Goal: Information Seeking & Learning: Learn about a topic

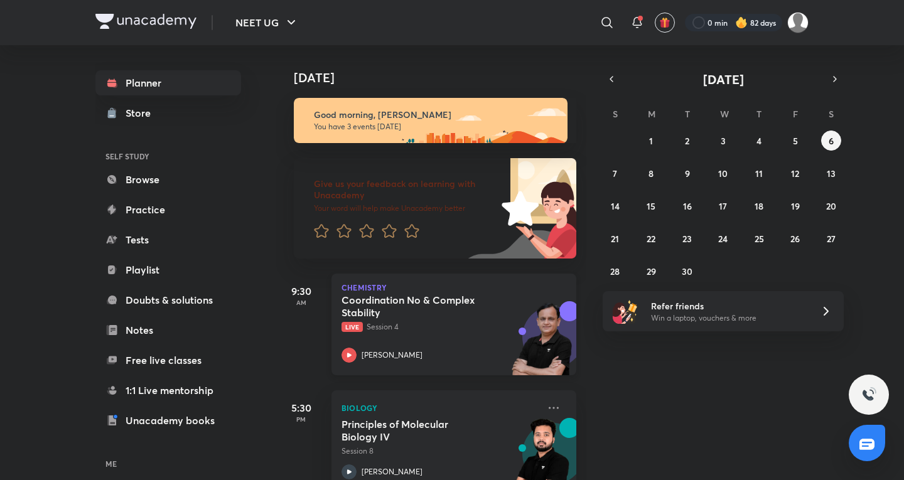
click at [461, 334] on div "Coordination No & Complex Stability Live Session 4 Ramesh Sharda" at bounding box center [439, 328] width 197 height 69
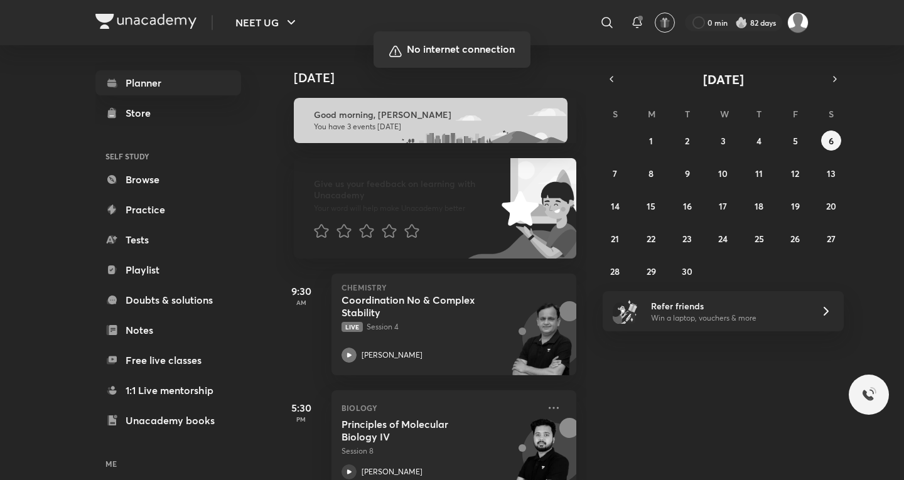
click at [636, 277] on div at bounding box center [452, 240] width 904 height 480
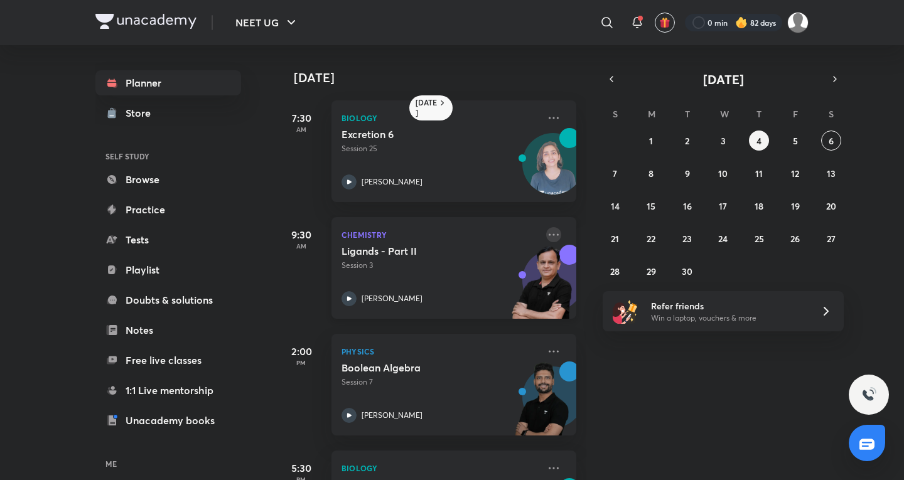
click at [546, 237] on icon at bounding box center [553, 234] width 15 height 15
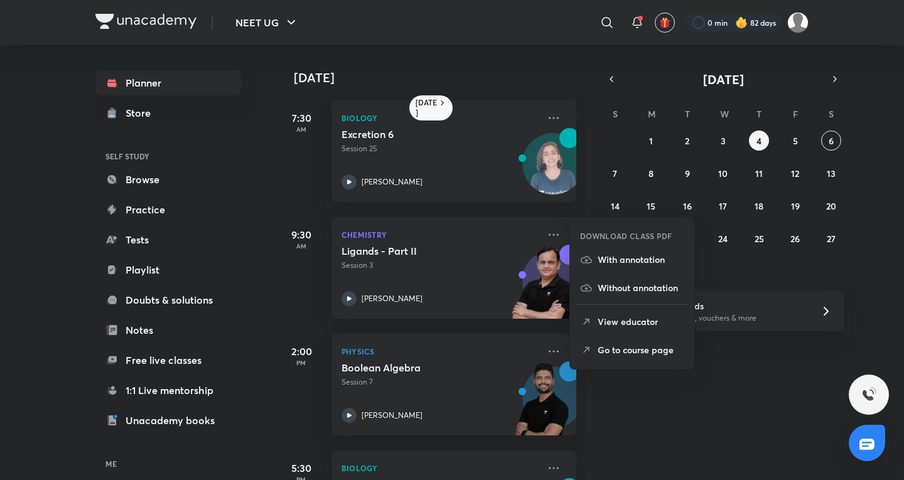
click at [598, 359] on li "Go to course page" at bounding box center [632, 350] width 124 height 28
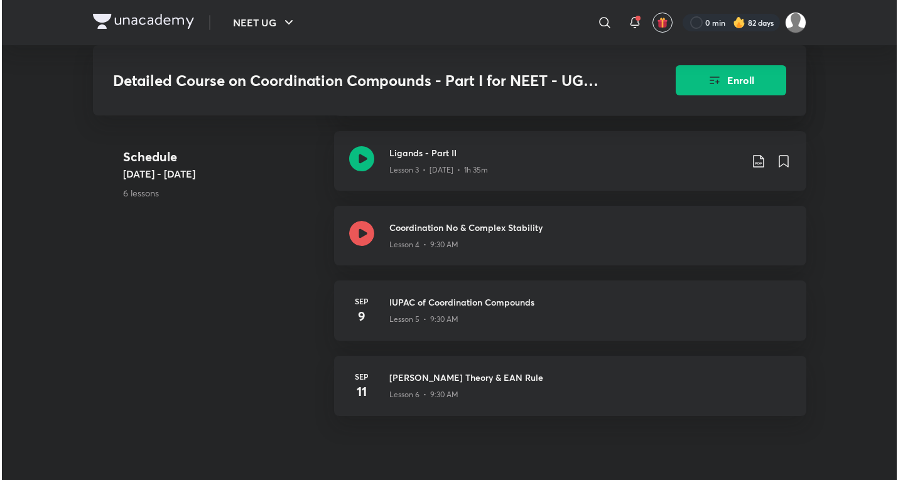
scroll to position [837, 0]
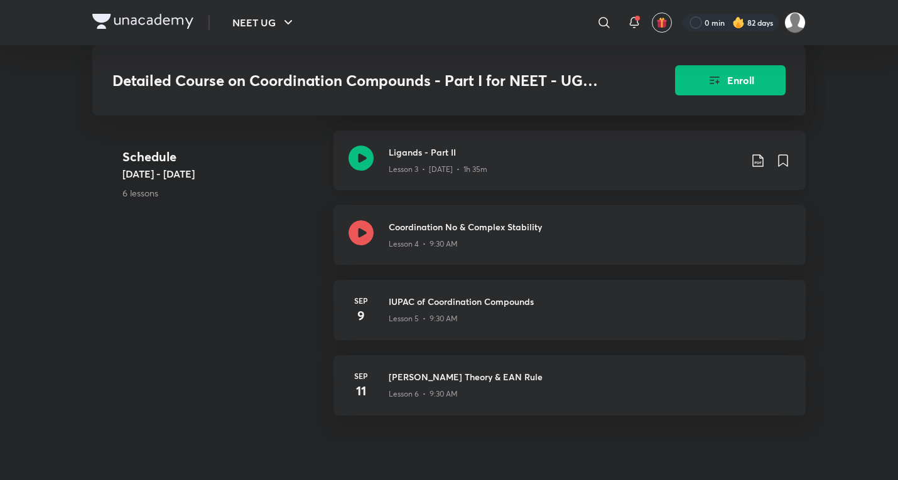
click at [441, 175] on p "Lesson 3 • Sep 4 • 1h 35m" at bounding box center [438, 169] width 99 height 11
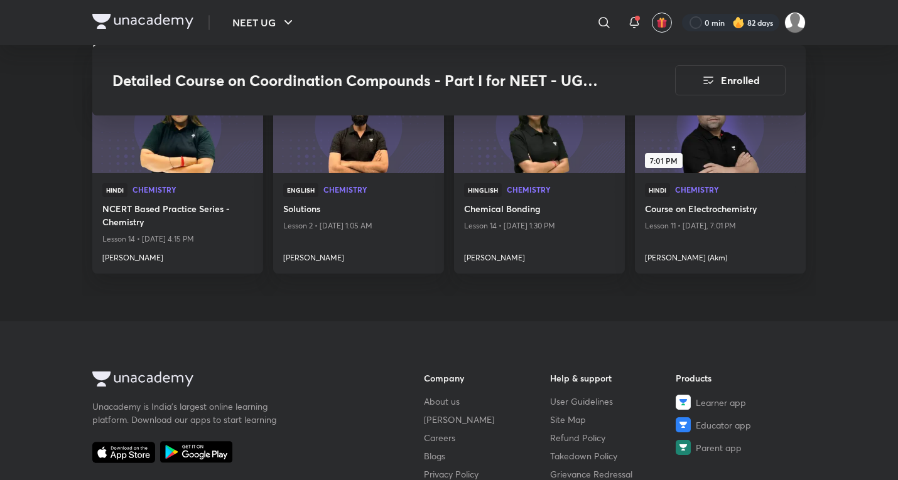
scroll to position [1302, 0]
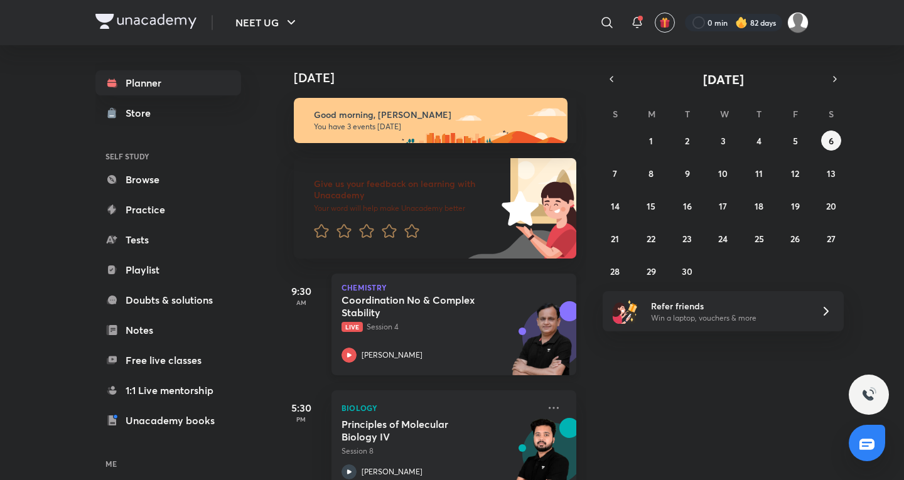
click at [507, 343] on img at bounding box center [541, 344] width 69 height 87
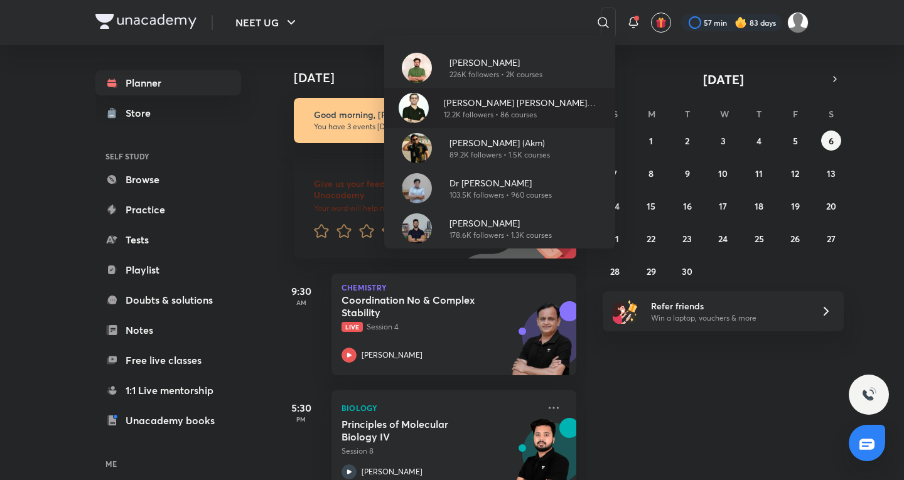
click at [492, 105] on p "Ajit Chandra Divedi (ACiD Sir)" at bounding box center [524, 102] width 161 height 13
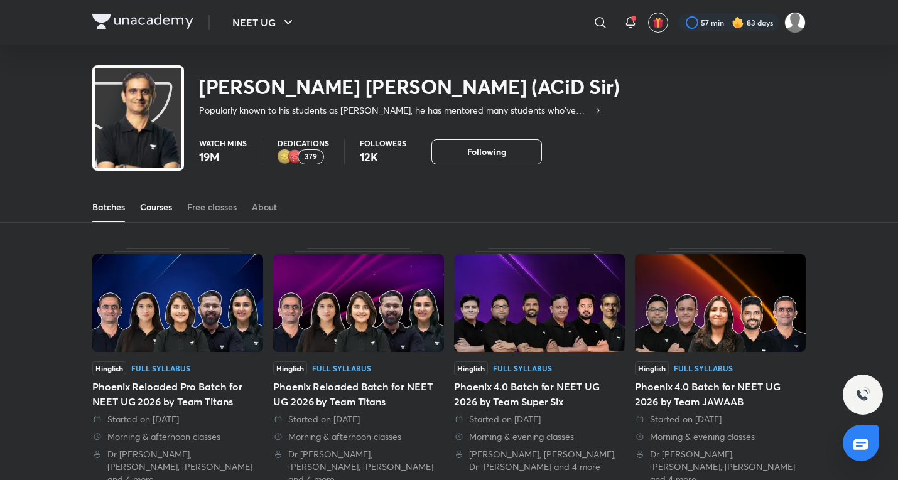
click at [159, 203] on div "Courses" at bounding box center [156, 207] width 32 height 13
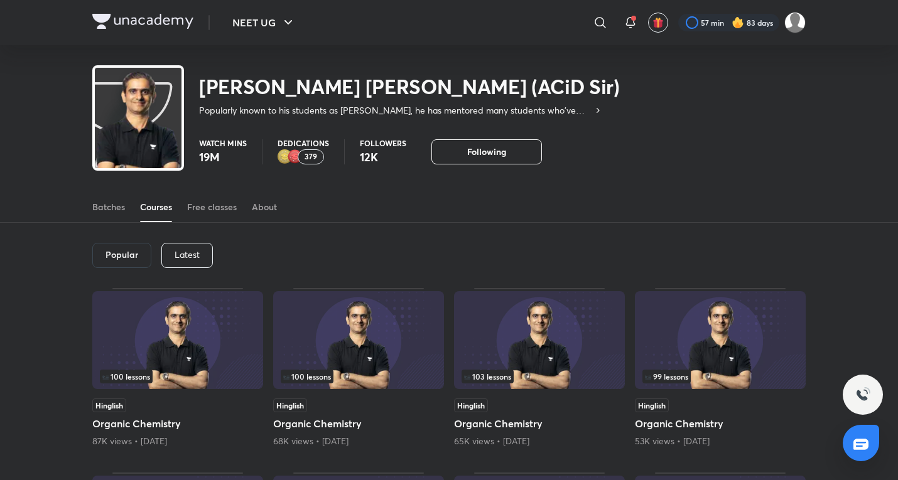
click at [190, 265] on div "Latest" at bounding box center [186, 255] width 51 height 25
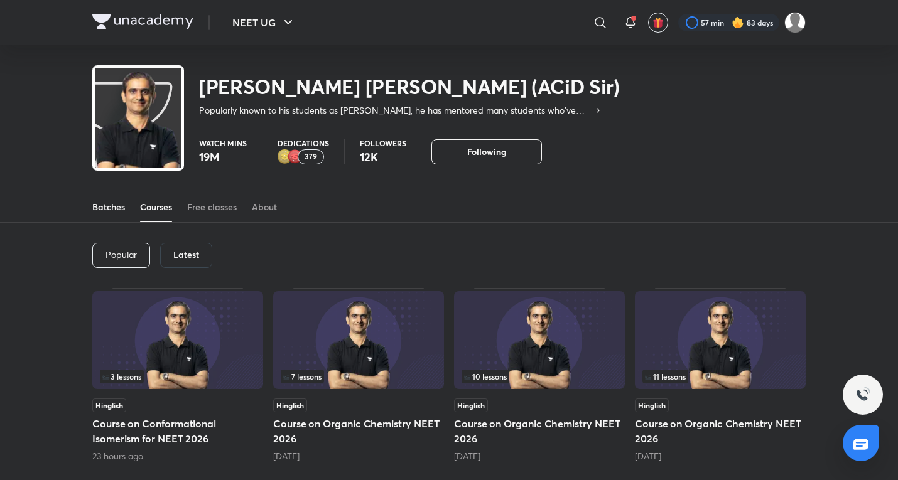
click at [111, 205] on div "Batches" at bounding box center [108, 207] width 33 height 13
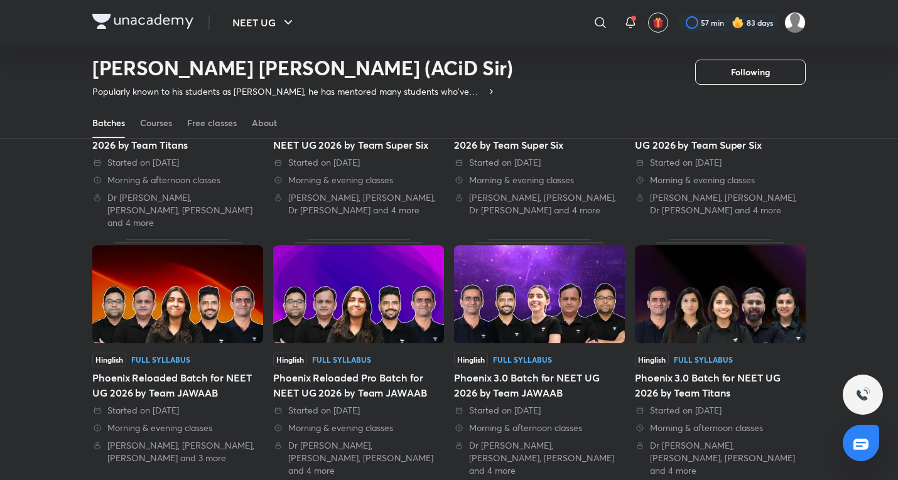
scroll to position [677, 0]
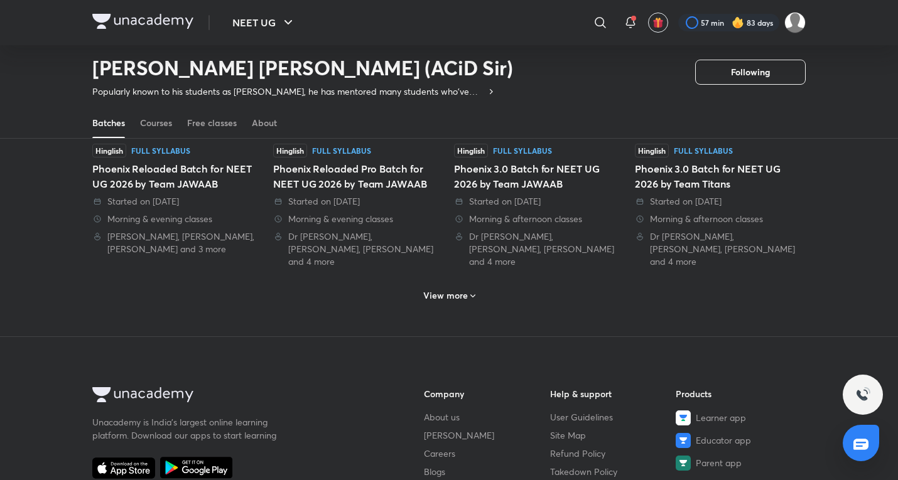
click at [473, 278] on div "View more" at bounding box center [448, 294] width 713 height 33
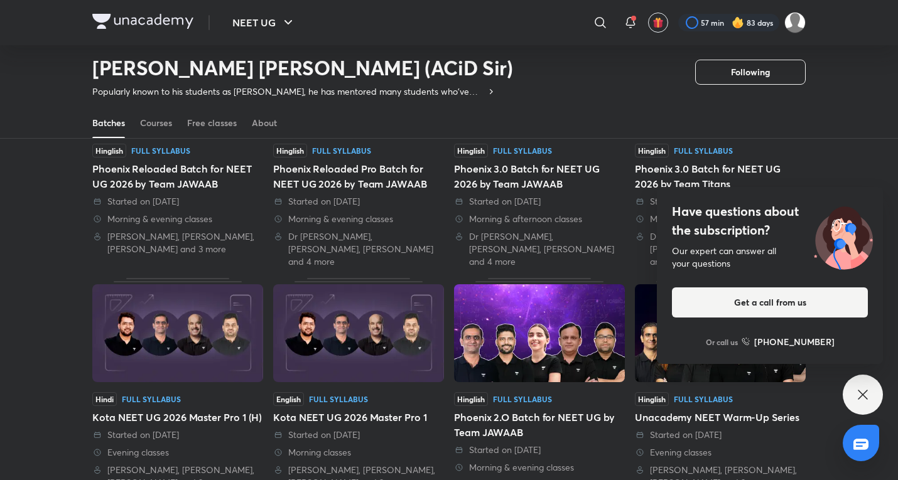
click at [872, 401] on div "Have questions about the subscription? Our expert can answer all your questions…" at bounding box center [862, 395] width 40 height 40
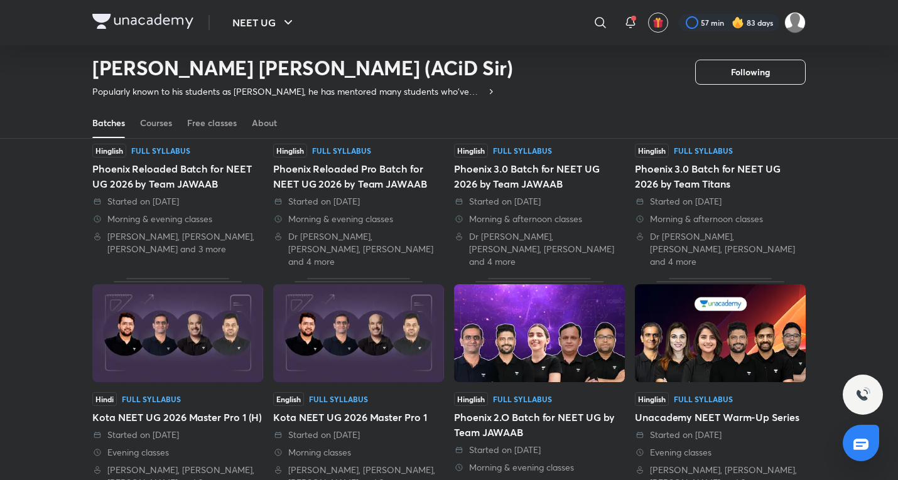
click at [355, 313] on img at bounding box center [358, 333] width 171 height 98
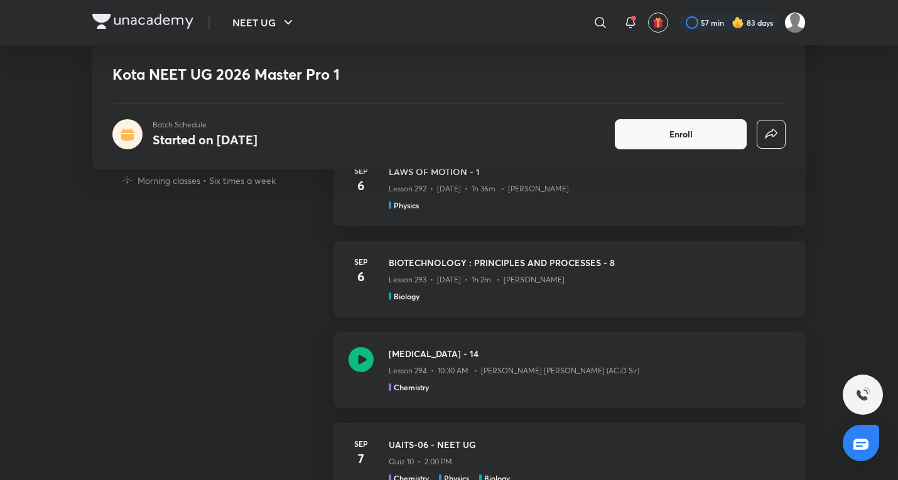
scroll to position [419, 0]
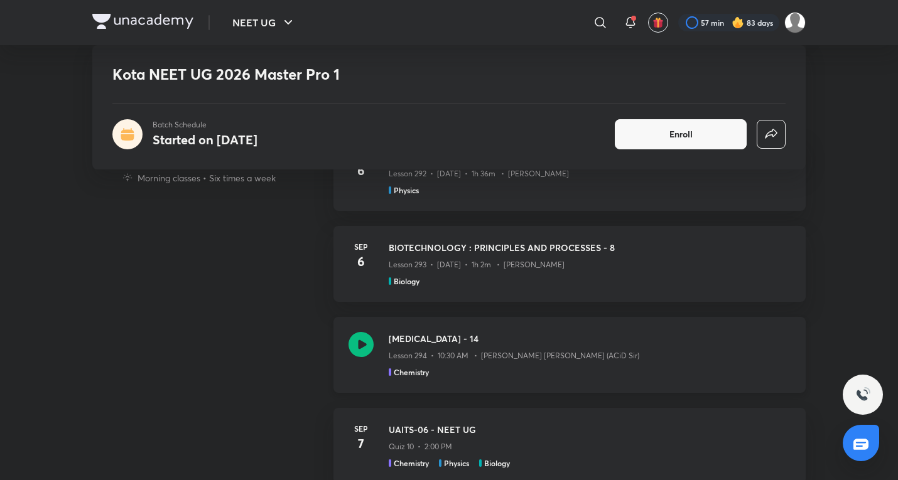
click at [475, 345] on h3 "HYDROCARBONS - 14" at bounding box center [590, 338] width 402 height 13
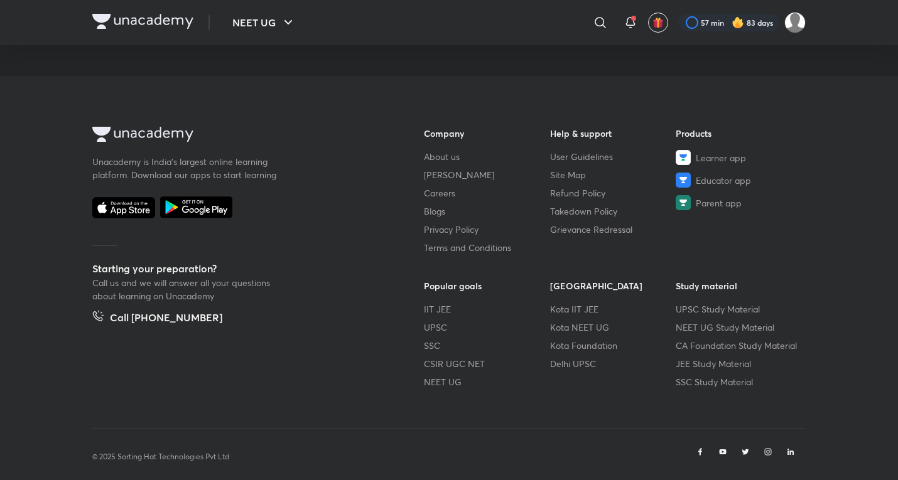
scroll to position [630, 0]
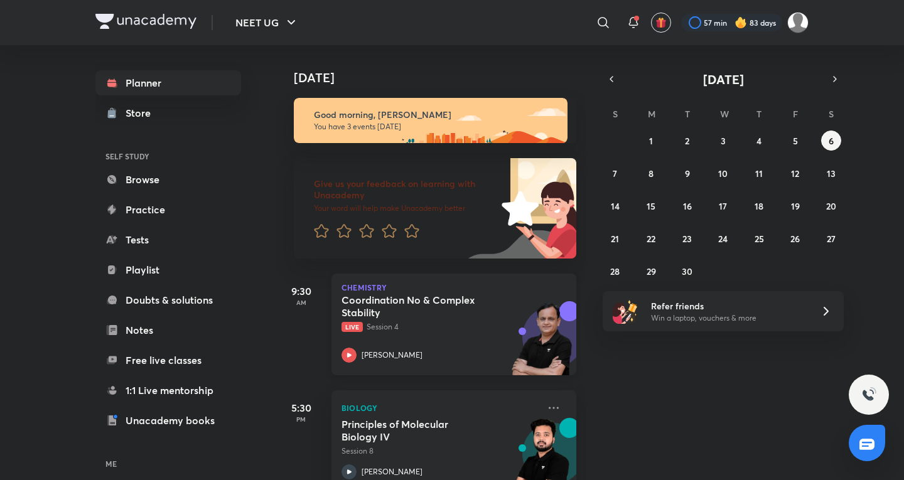
scroll to position [148, 0]
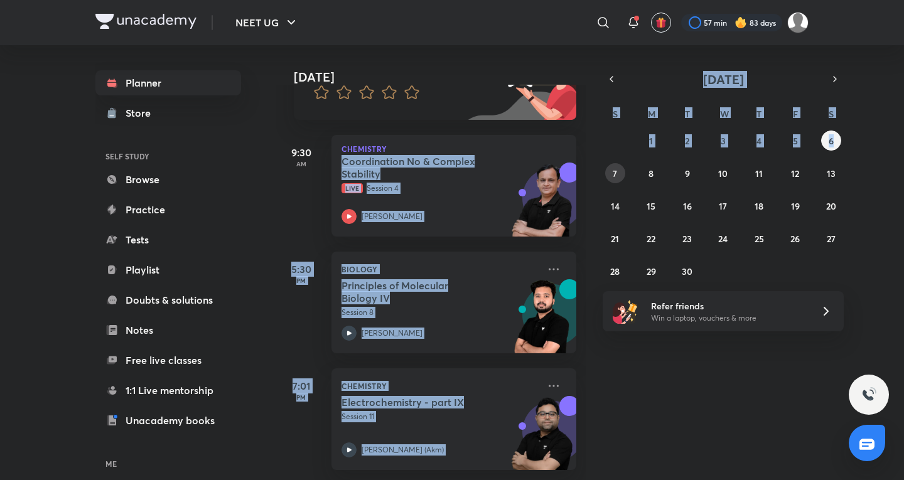
click at [610, 171] on div "[DATE] [DATE] Good morning, [PERSON_NAME] You have 3 events [DATE] Give us your…" at bounding box center [542, 262] width 532 height 435
click at [610, 171] on button "7" at bounding box center [615, 173] width 20 height 20
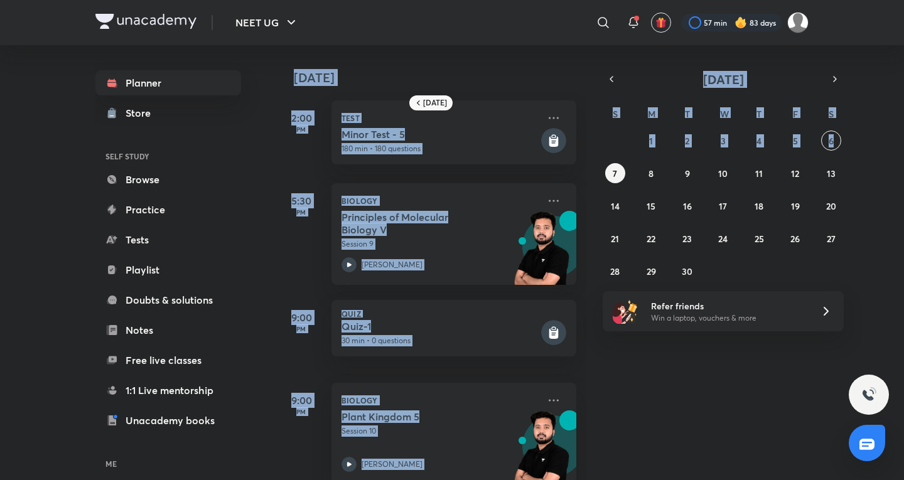
click at [621, 110] on div "S" at bounding box center [615, 110] width 15 height 15
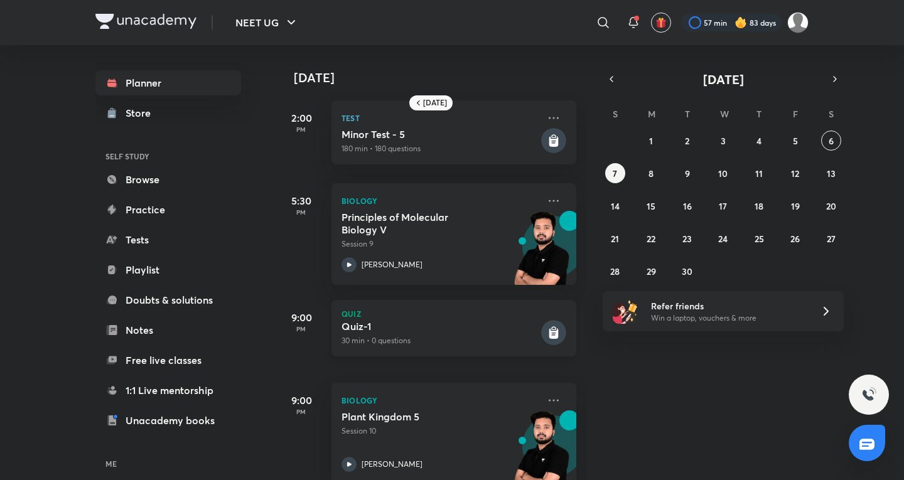
scroll to position [107, 0]
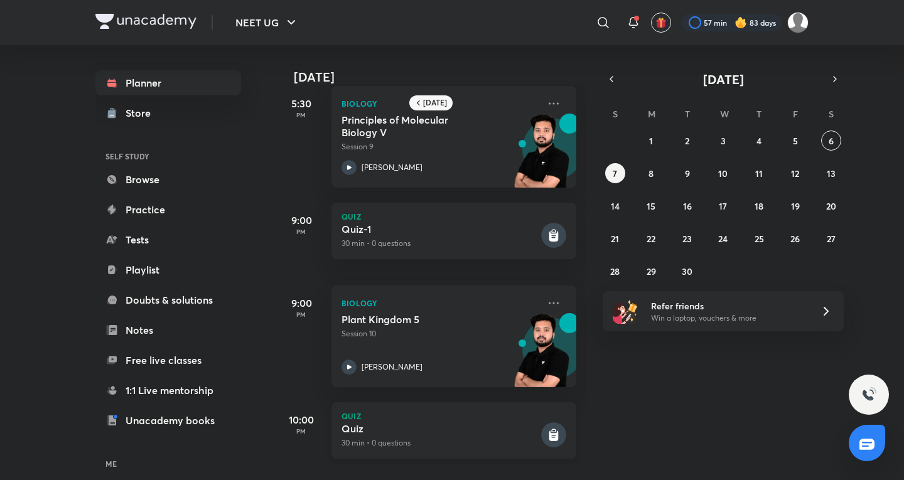
click at [483, 411] on div "Quiz Quiz 30 min • 0 questions" at bounding box center [453, 430] width 245 height 56
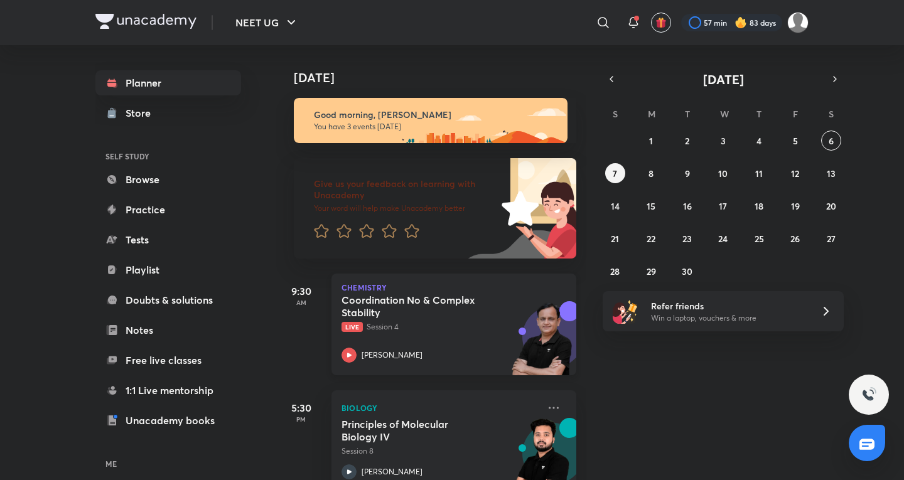
scroll to position [148, 0]
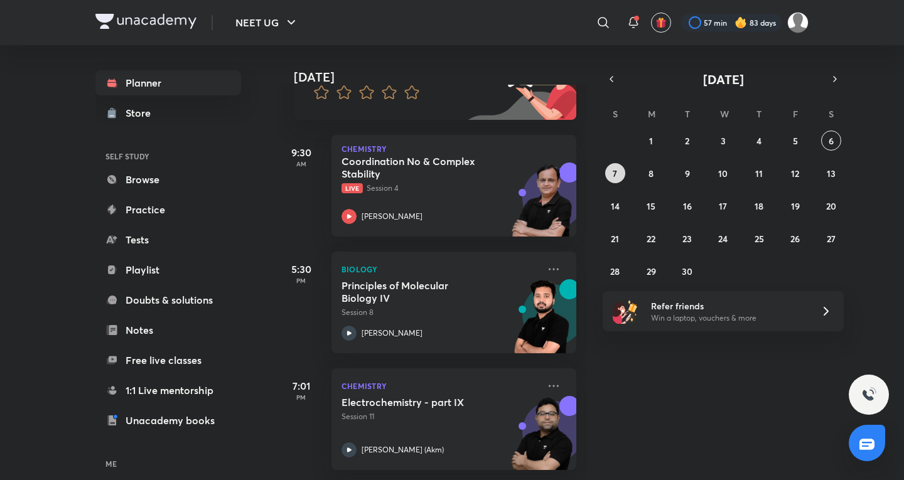
click at [611, 176] on button "7" at bounding box center [615, 173] width 20 height 20
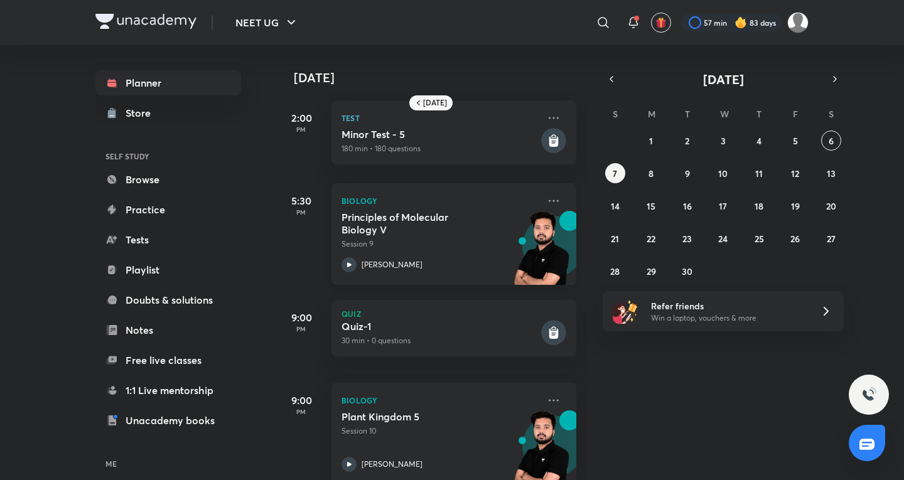
scroll to position [107, 0]
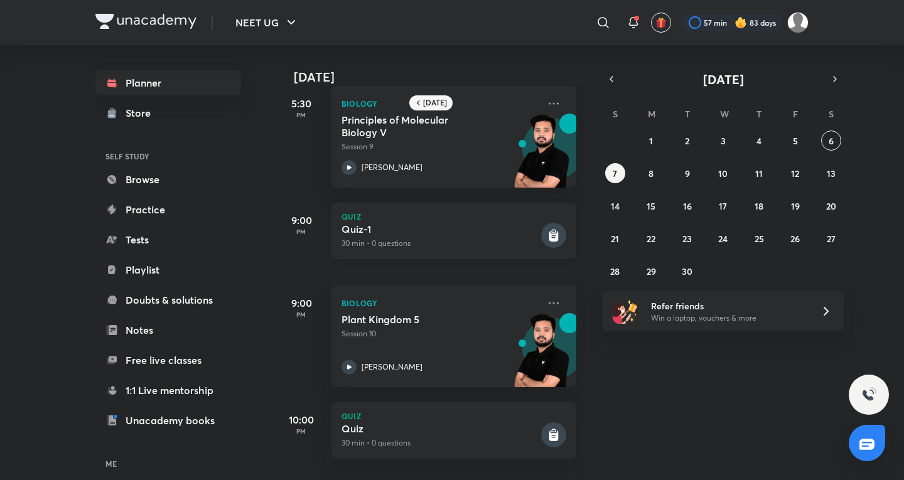
click at [477, 203] on div "Quiz Quiz-1 30 min • 0 questions" at bounding box center [453, 231] width 245 height 56
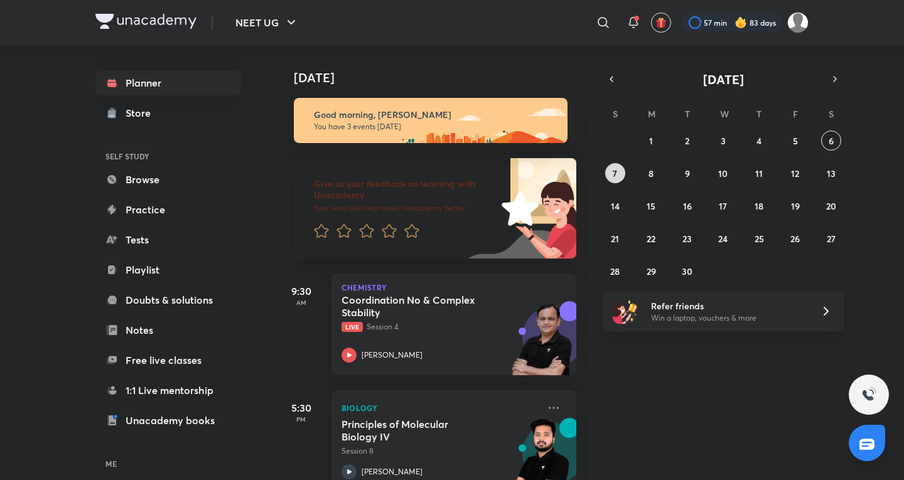
click at [623, 177] on button "7" at bounding box center [615, 173] width 20 height 20
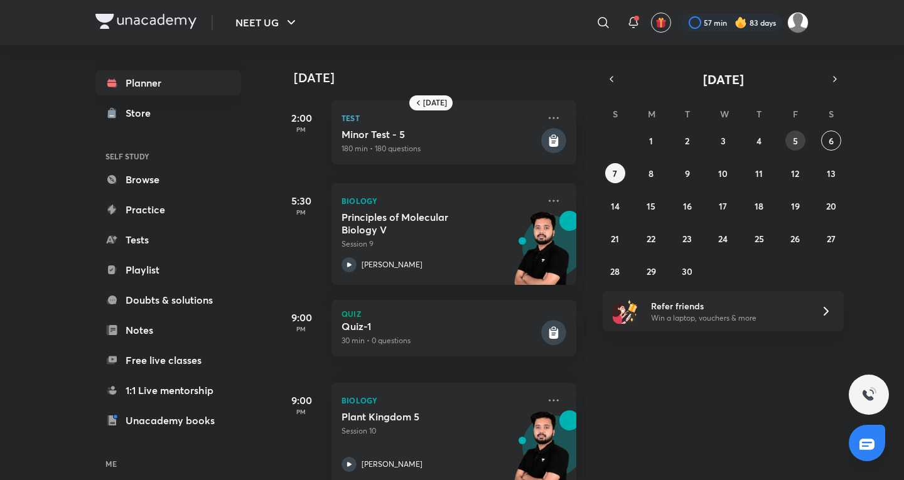
click at [796, 141] on abbr "5" at bounding box center [795, 141] width 5 height 12
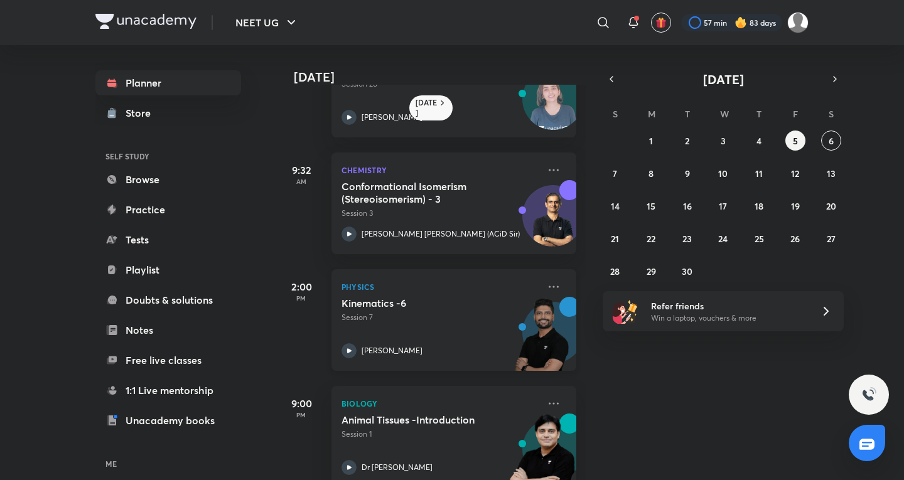
scroll to position [92, 0]
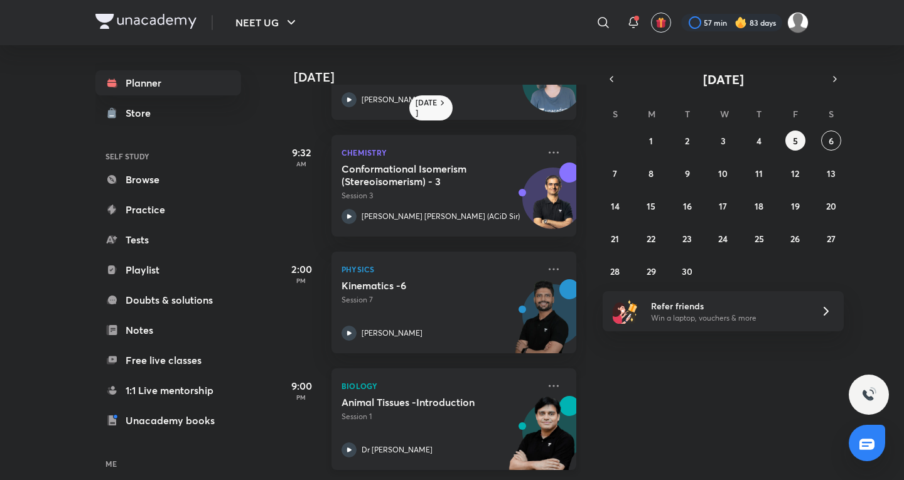
click at [434, 412] on p "Session 1" at bounding box center [439, 416] width 197 height 11
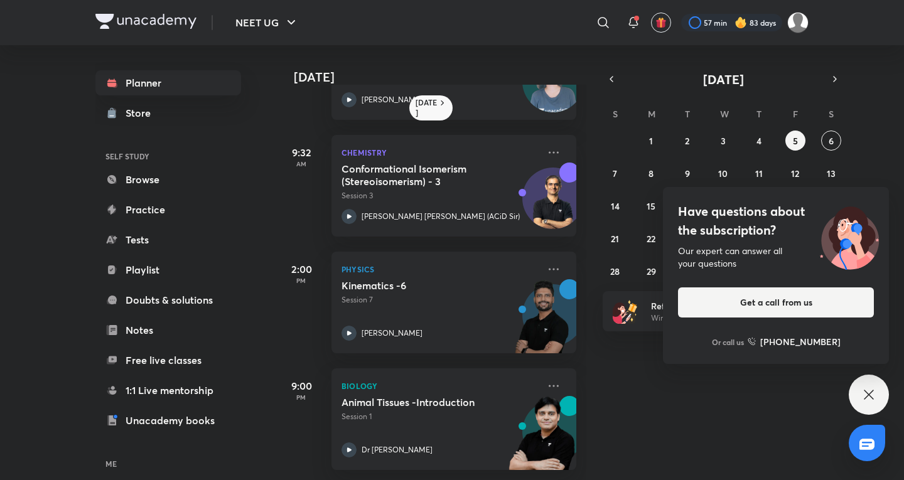
click at [878, 381] on div "Have questions about the subscription? Our expert can answer all your questions…" at bounding box center [869, 395] width 40 height 40
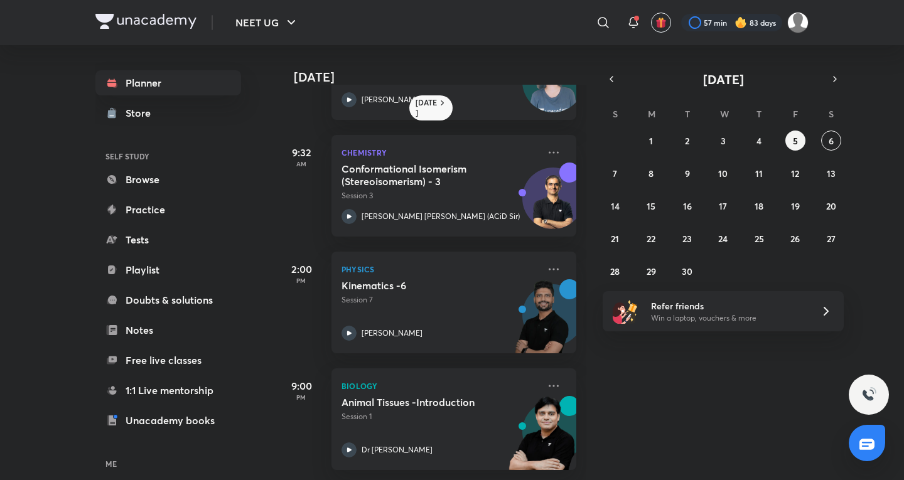
click at [734, 141] on div "31 1 2 3 4 5 6 7 8 9 10 11 12 13 14 15 16 17 18 19 20 21 22 23 24 25 26 27 28 2…" at bounding box center [723, 206] width 241 height 151
click at [728, 141] on button "3" at bounding box center [723, 141] width 20 height 20
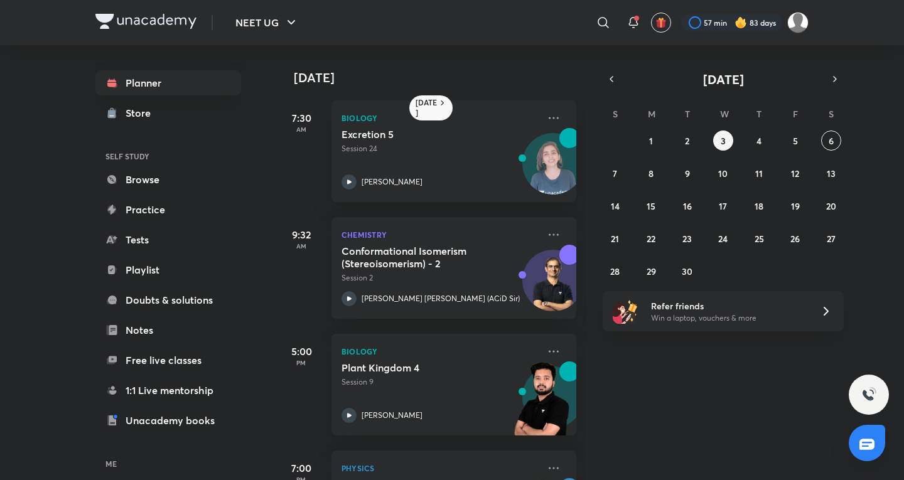
scroll to position [325, 0]
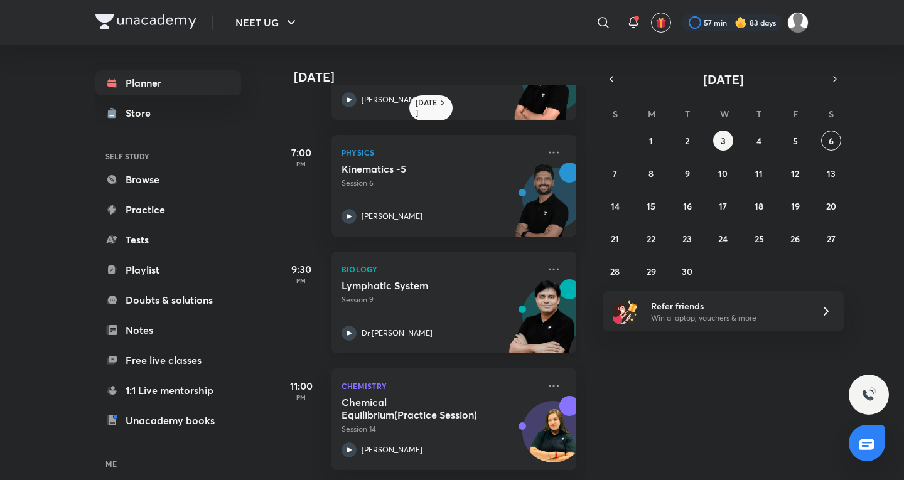
click at [535, 255] on div "Biology Lymphatic System Session 9 Dr Amit Gupta" at bounding box center [453, 303] width 245 height 102
click at [546, 262] on icon at bounding box center [553, 269] width 15 height 15
click at [549, 268] on icon at bounding box center [554, 269] width 10 height 2
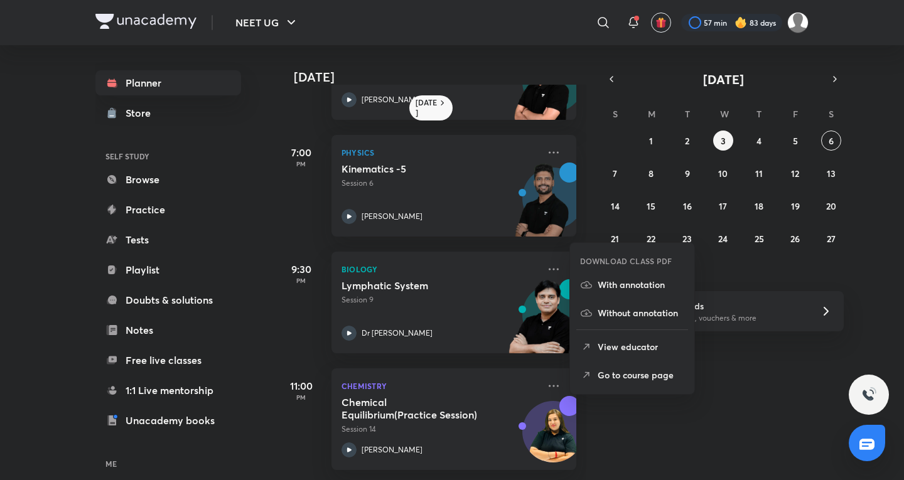
click at [617, 377] on p "Go to course page" at bounding box center [641, 374] width 87 height 13
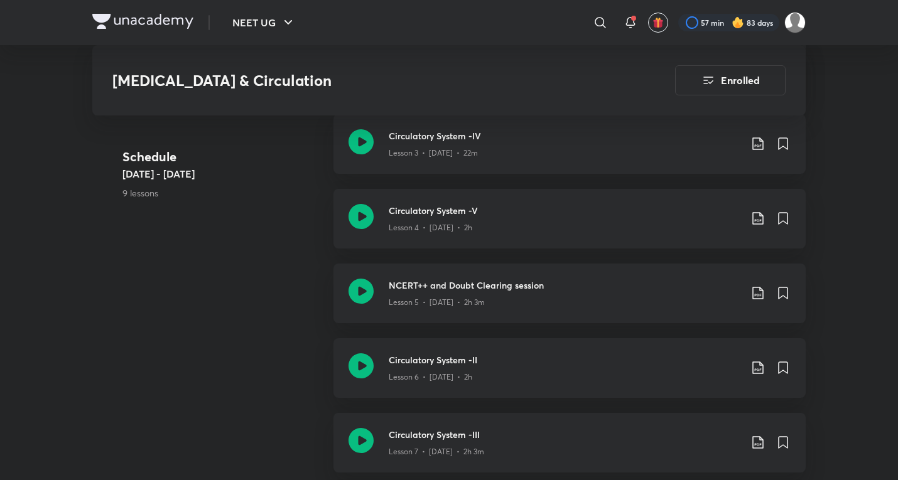
scroll to position [1042, 0]
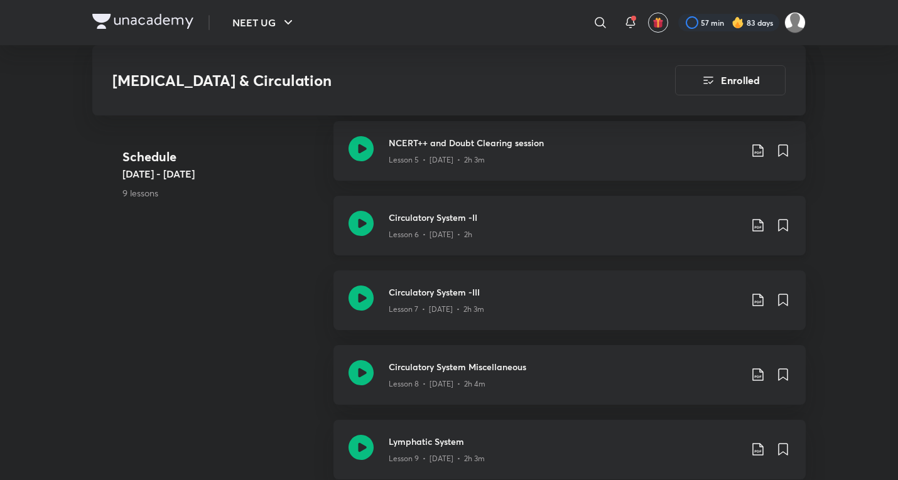
click at [485, 232] on div "Circulatory System -II Lesson 6 • Aug 30 • 2h" at bounding box center [569, 226] width 472 height 60
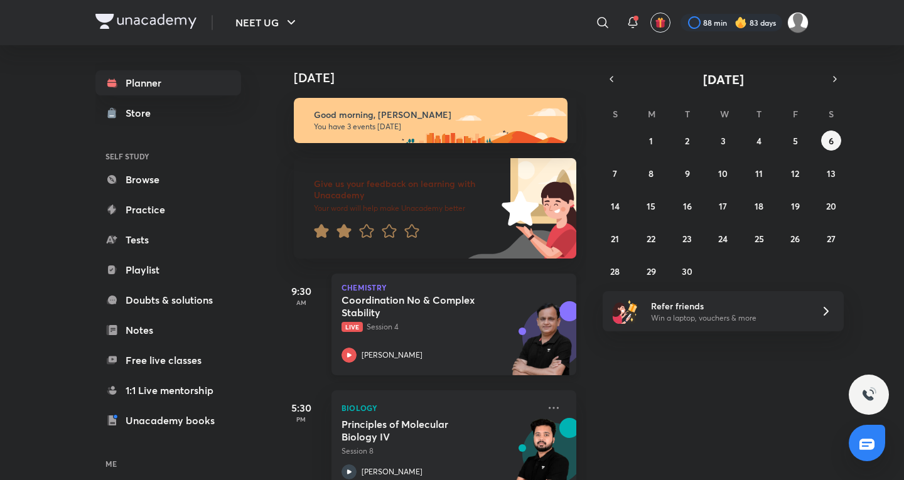
click at [368, 337] on div "Coordination No & Complex Stability Live Session 4 [PERSON_NAME]" at bounding box center [439, 328] width 197 height 69
